Goal: Task Accomplishment & Management: Manage account settings

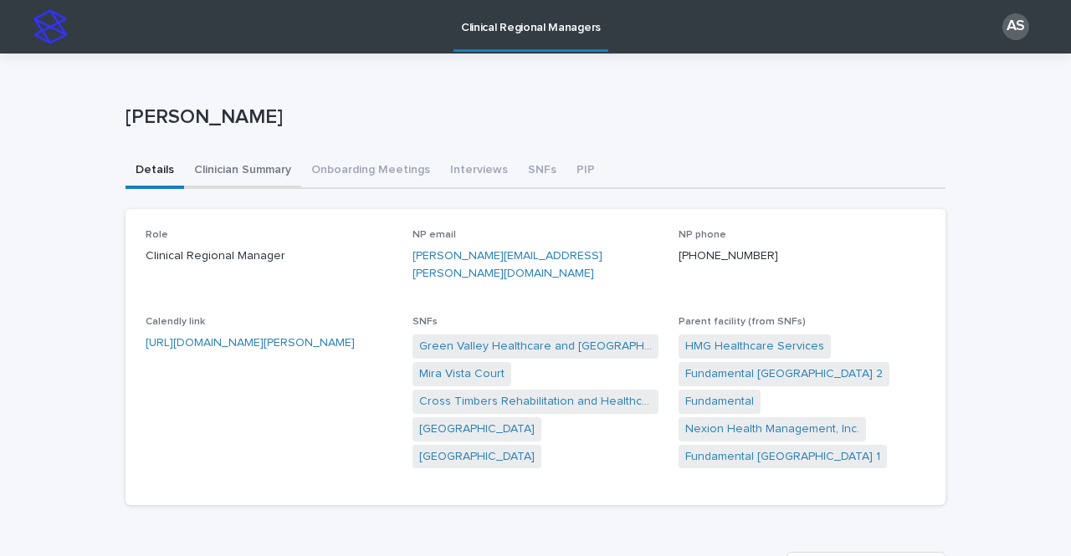
click at [247, 170] on button "Clinician Summary" at bounding box center [242, 171] width 117 height 35
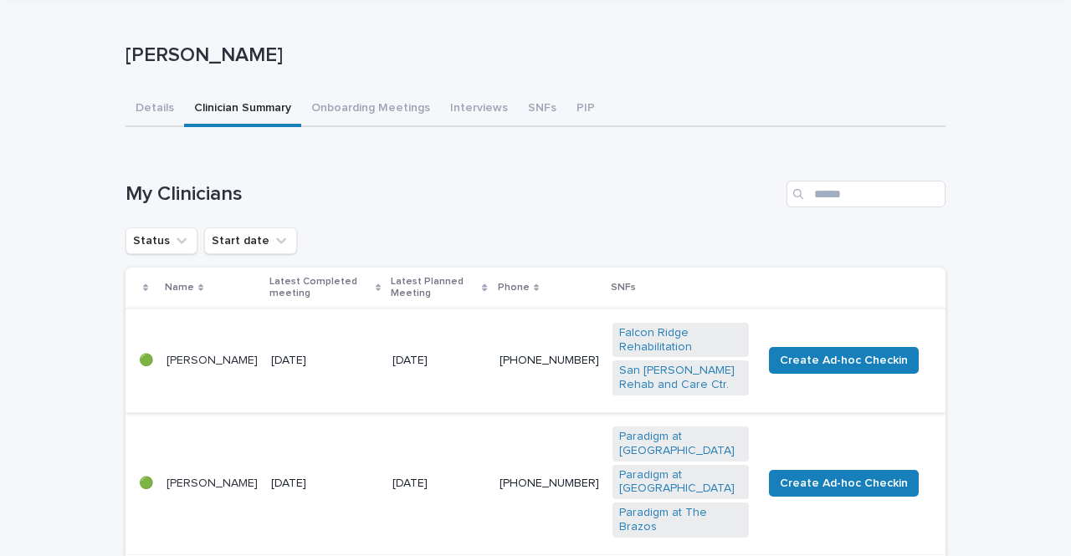
scroll to position [146, 0]
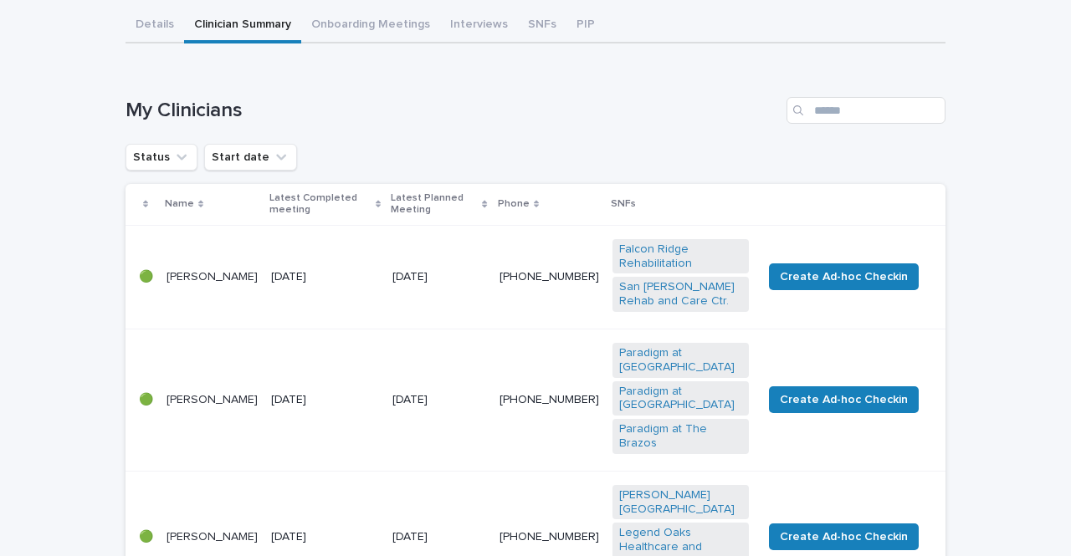
click at [384, 315] on td "[DATE]" at bounding box center [324, 277] width 121 height 104
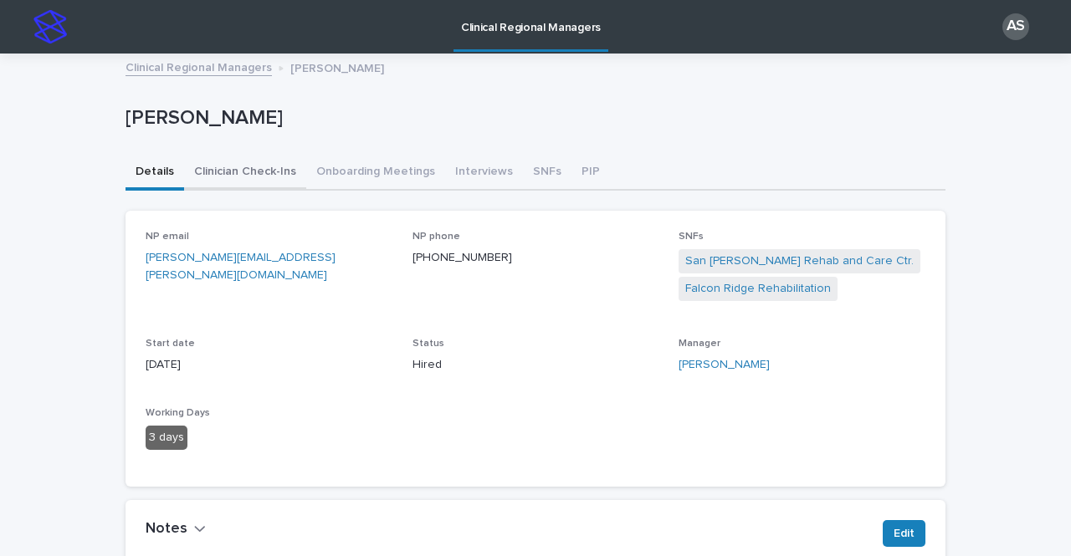
click at [234, 176] on button "Clinician Check-Ins" at bounding box center [245, 173] width 122 height 35
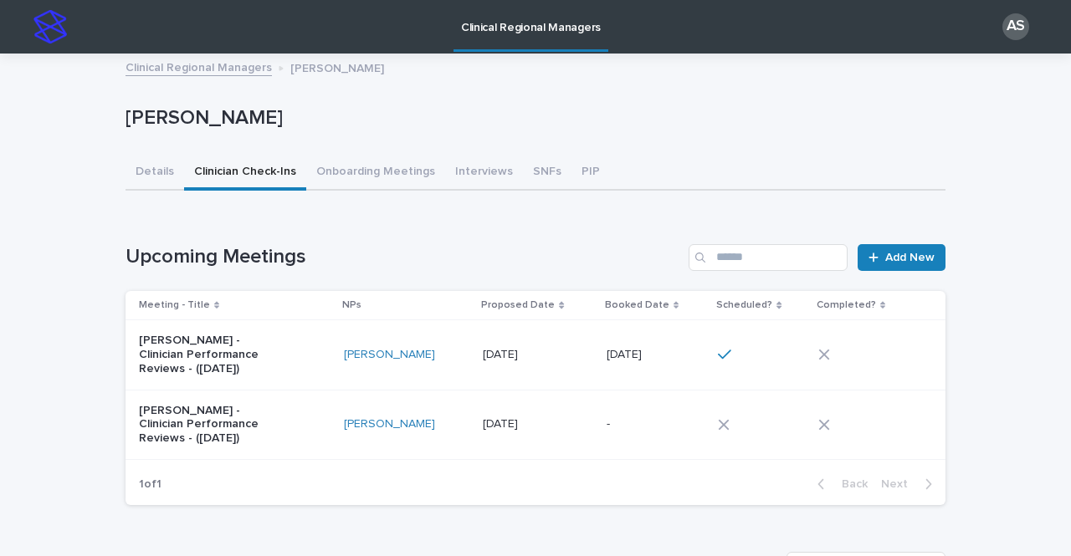
click at [608, 378] on td "[DATE] [DATE]" at bounding box center [655, 354] width 111 height 69
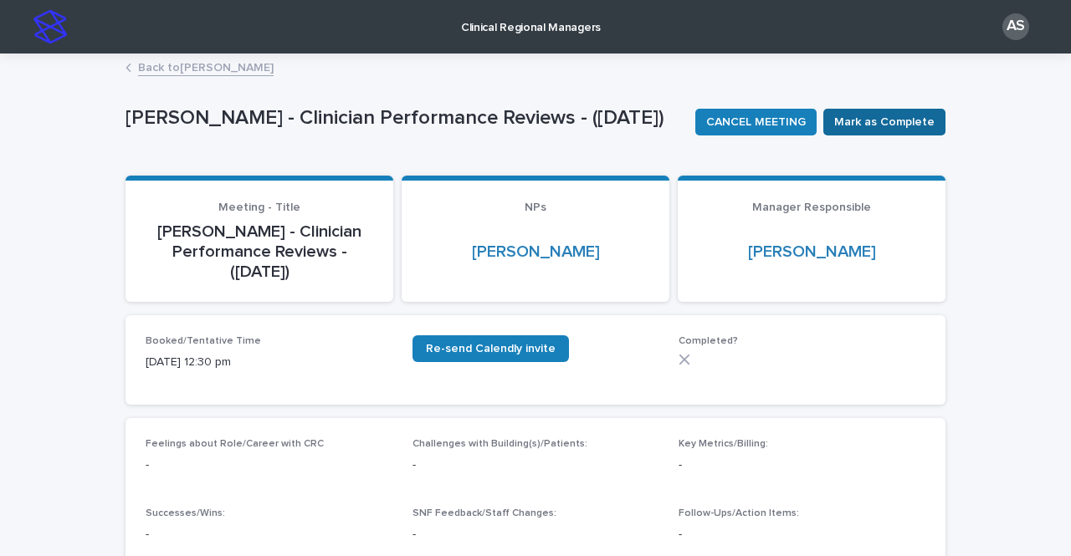
click at [871, 128] on span "Mark as Complete" at bounding box center [884, 122] width 100 height 17
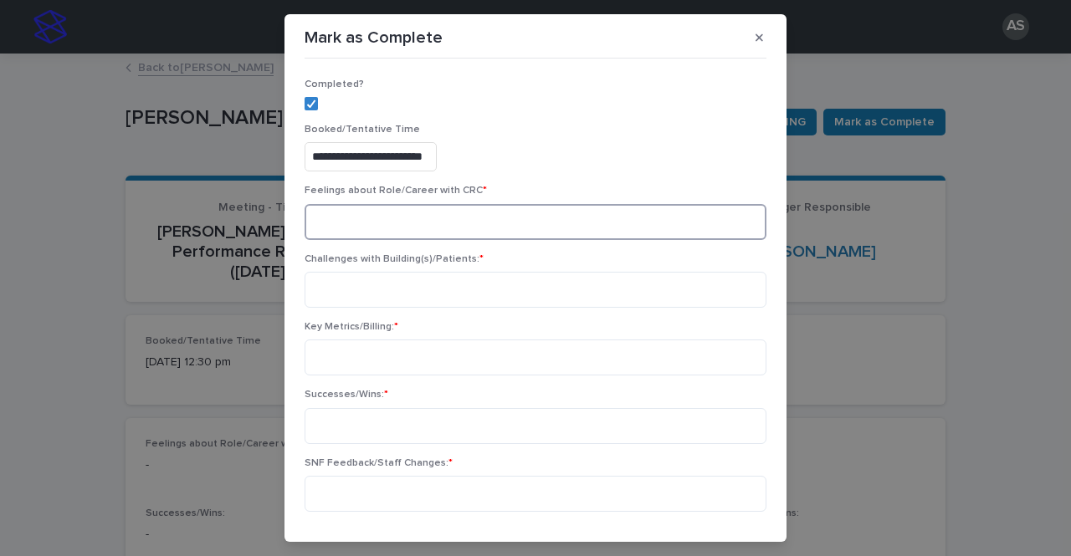
click at [375, 233] on textarea at bounding box center [535, 222] width 462 height 36
type textarea "********"
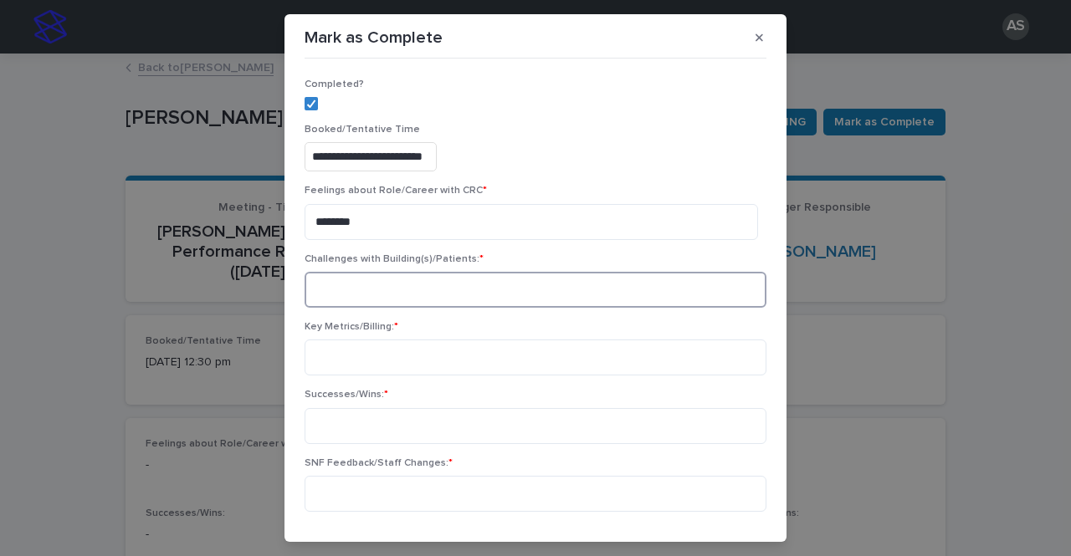
click at [399, 292] on textarea at bounding box center [535, 290] width 462 height 36
type textarea "****"
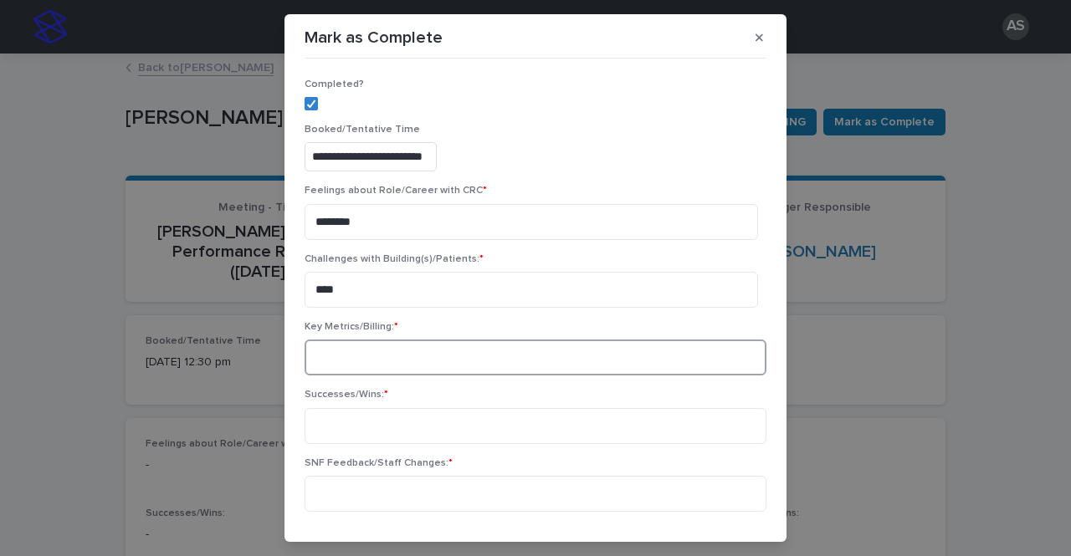
click at [335, 353] on textarea at bounding box center [535, 358] width 462 height 36
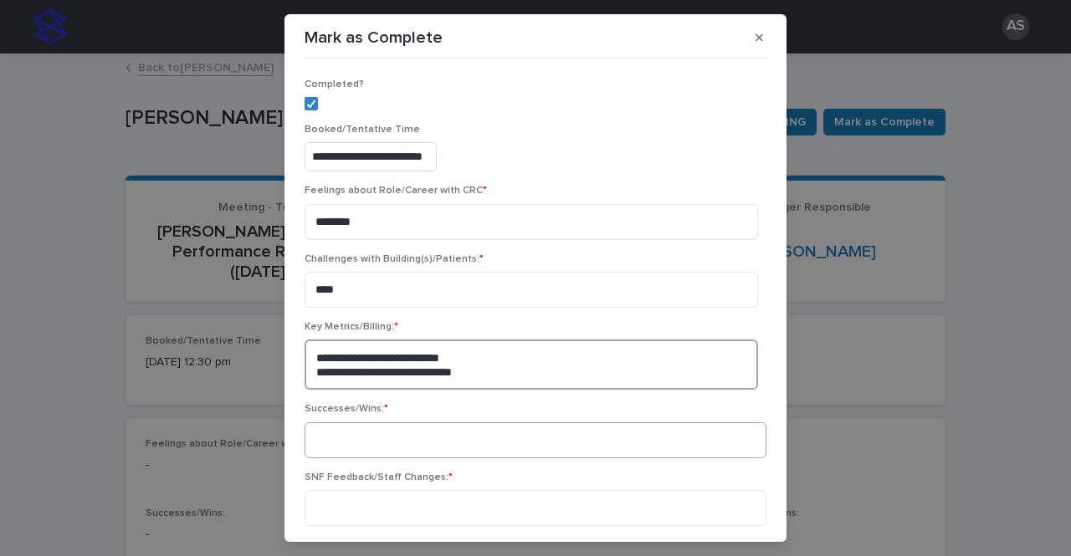
type textarea "**********"
click at [397, 448] on textarea at bounding box center [535, 440] width 462 height 36
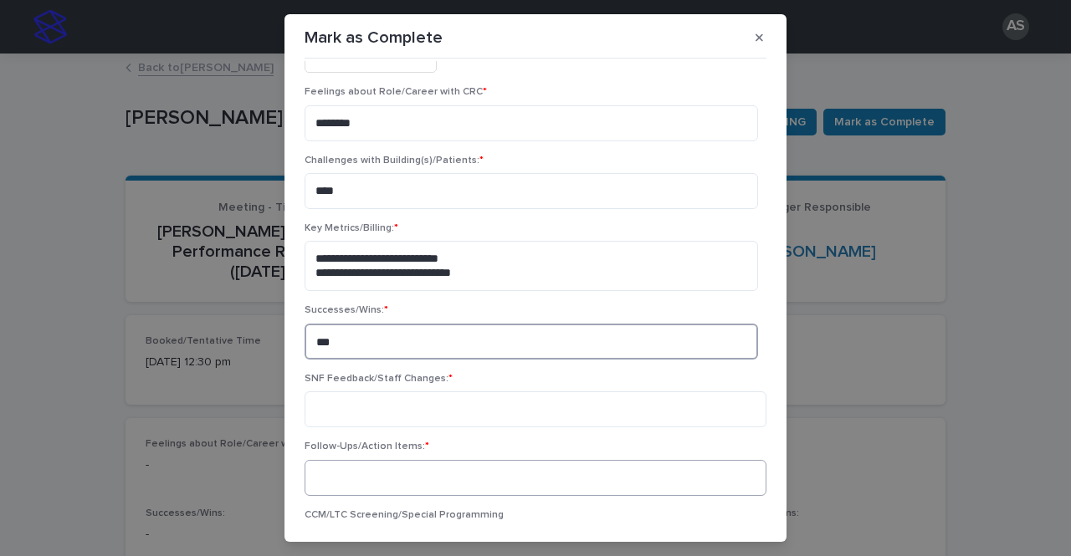
scroll to position [167, 0]
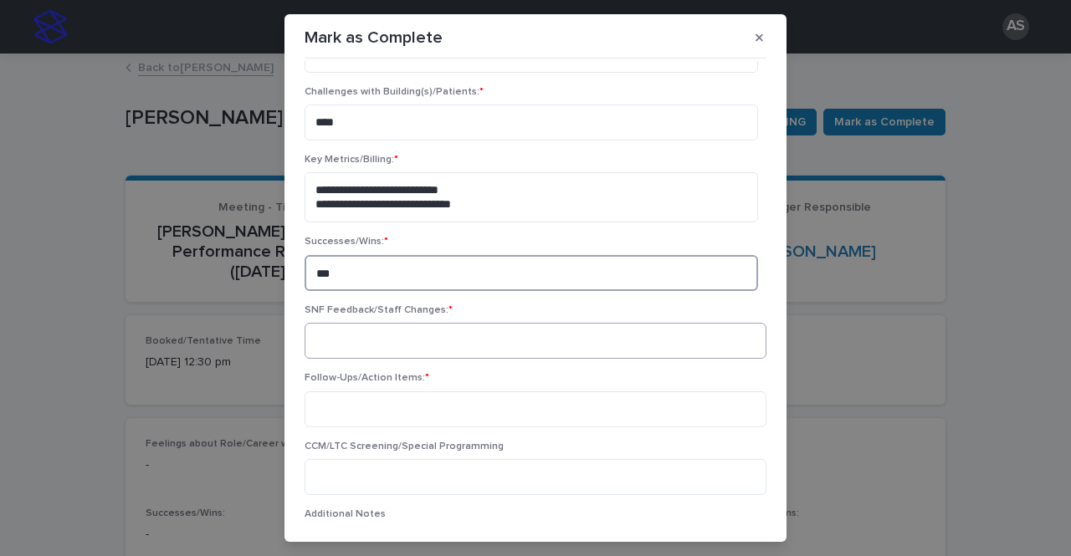
type textarea "***"
click at [363, 333] on textarea at bounding box center [535, 341] width 462 height 36
type textarea "***"
click at [355, 388] on div "Follow-Ups/Action Items: *" at bounding box center [535, 406] width 462 height 68
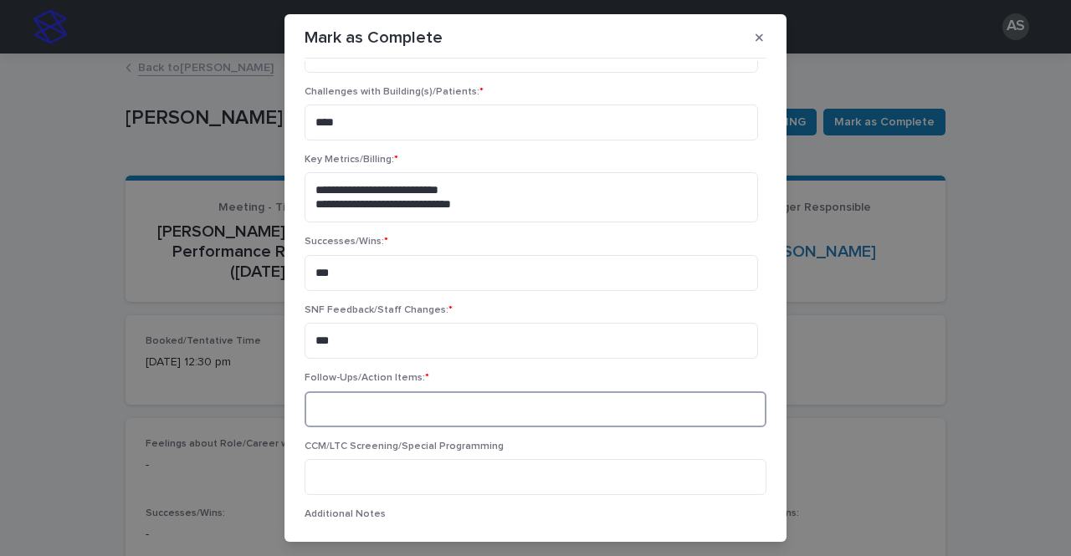
click at [355, 395] on textarea at bounding box center [535, 409] width 462 height 36
type textarea "****"
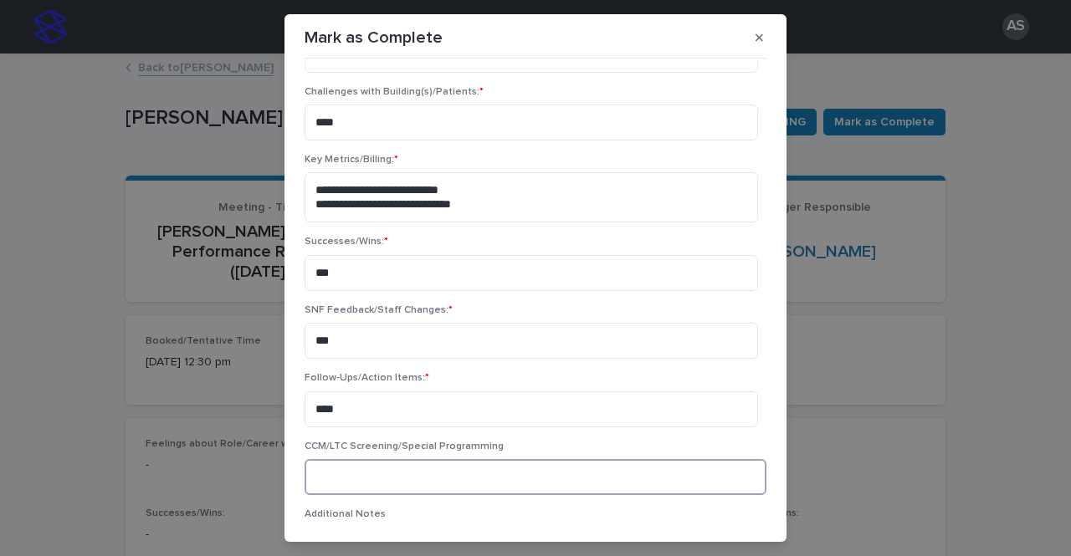
click at [379, 473] on textarea at bounding box center [535, 477] width 462 height 36
type textarea "*"
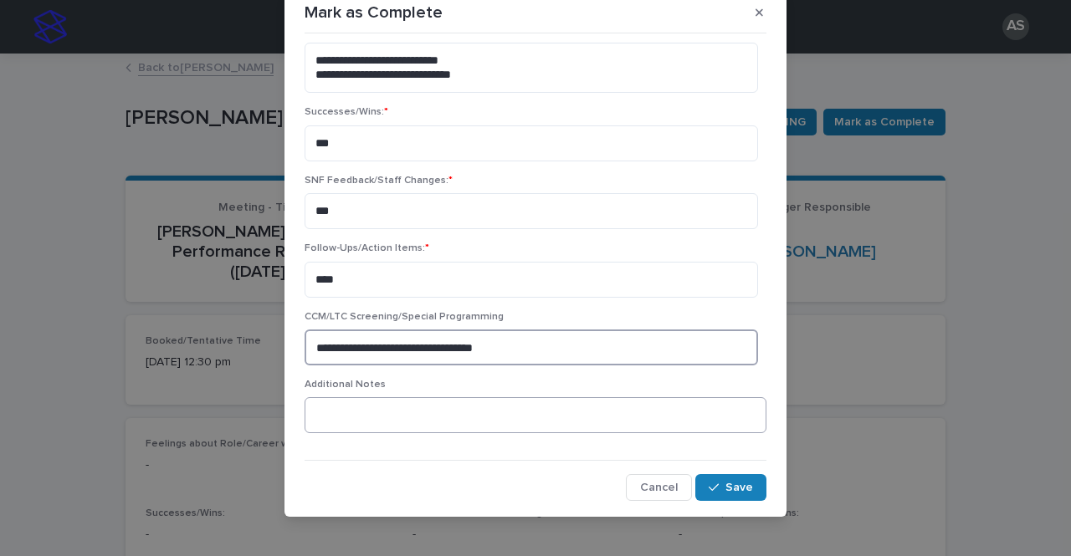
scroll to position [36, 0]
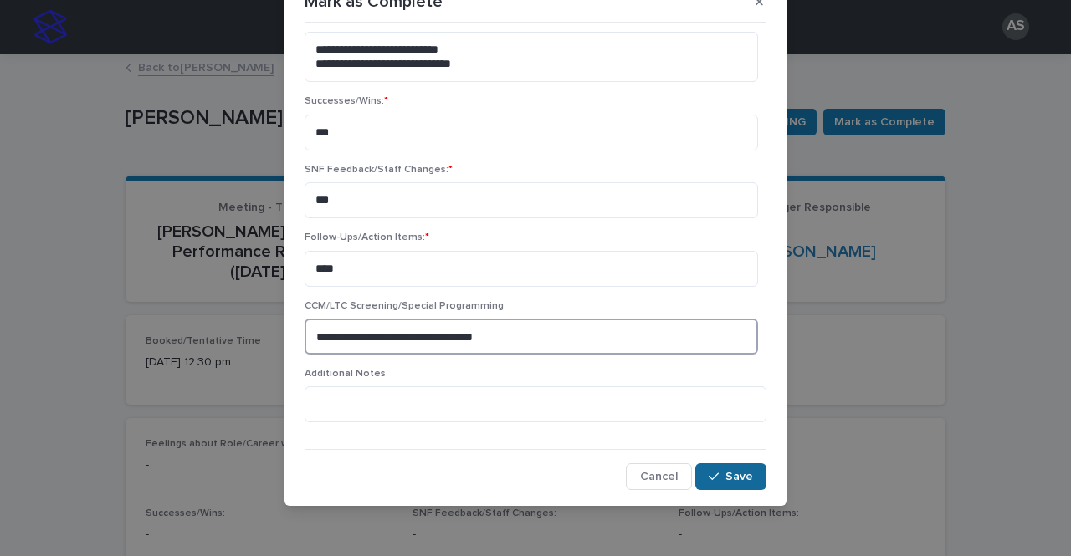
type textarea "**********"
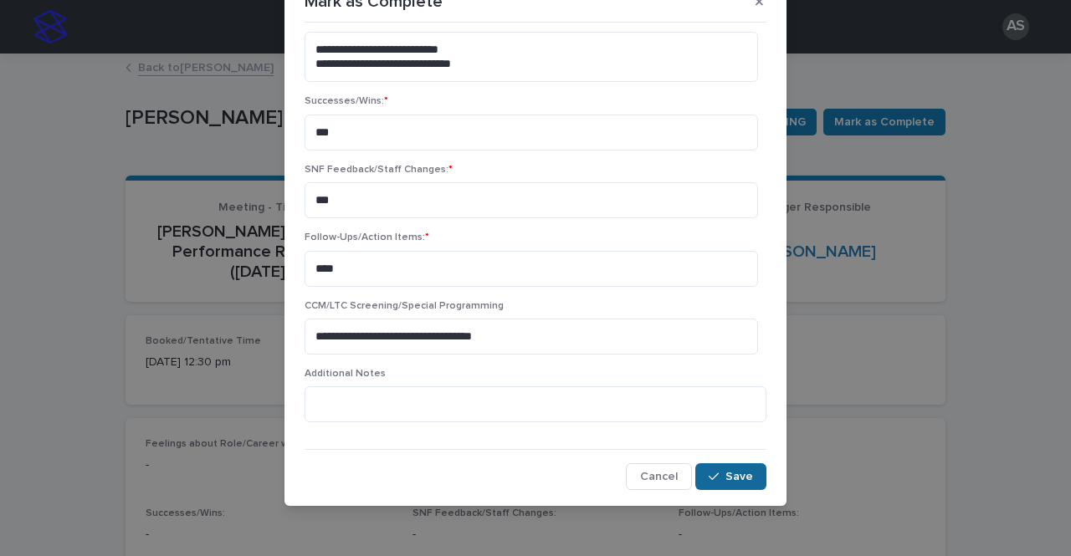
click at [729, 483] on button "Save" at bounding box center [730, 476] width 71 height 27
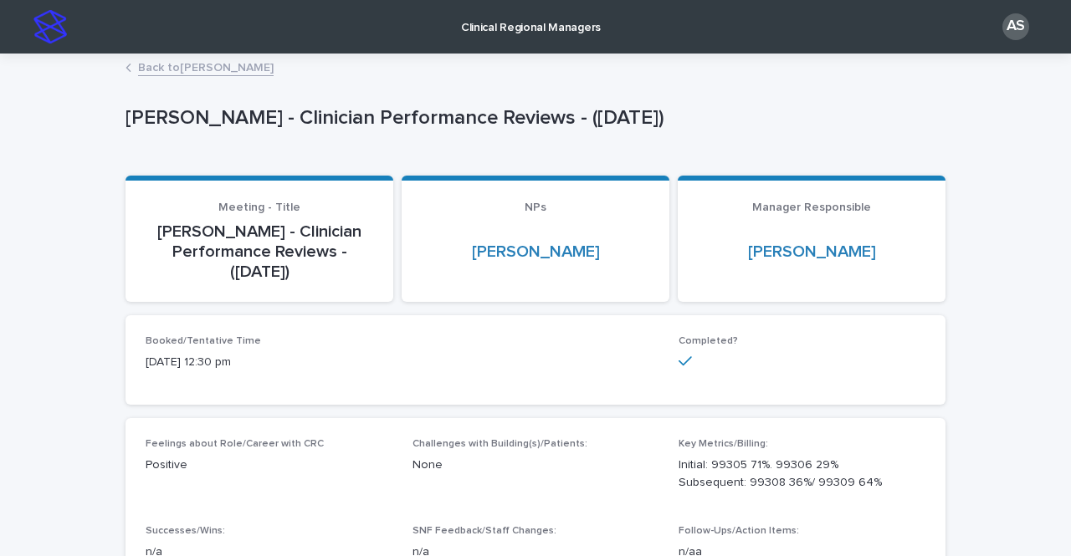
click at [43, 33] on img at bounding box center [49, 26] width 33 height 33
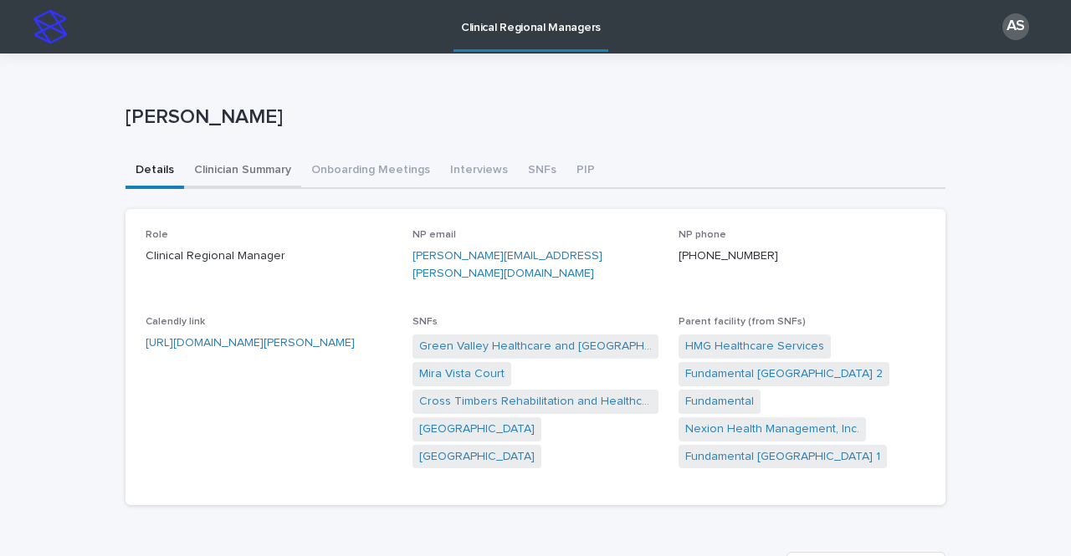
click at [262, 171] on button "Clinician Summary" at bounding box center [242, 171] width 117 height 35
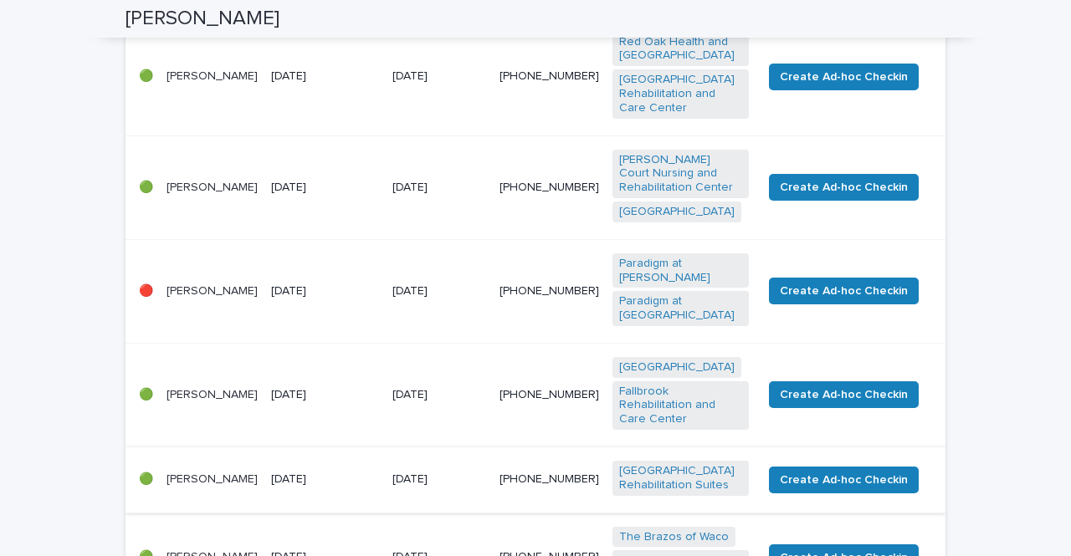
scroll to position [1066, 0]
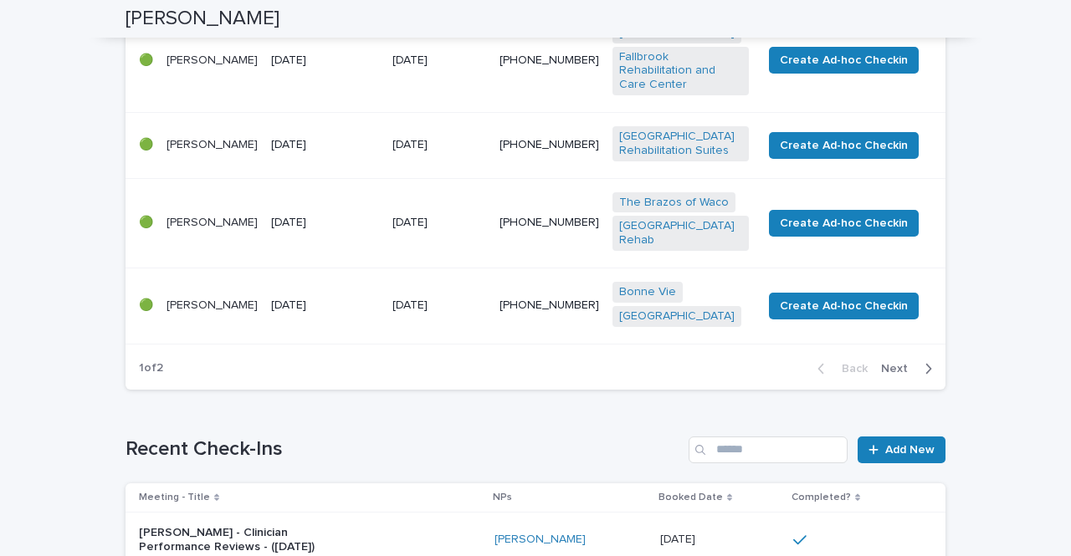
click at [889, 348] on div "Back Next" at bounding box center [874, 369] width 141 height 42
click at [892, 363] on span "Next" at bounding box center [899, 369] width 37 height 12
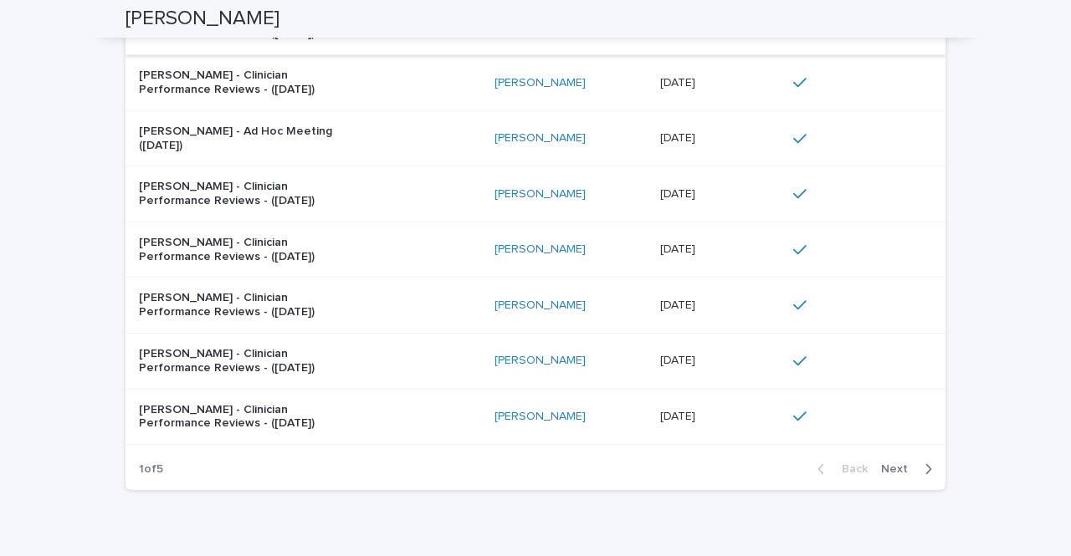
scroll to position [1112, 0]
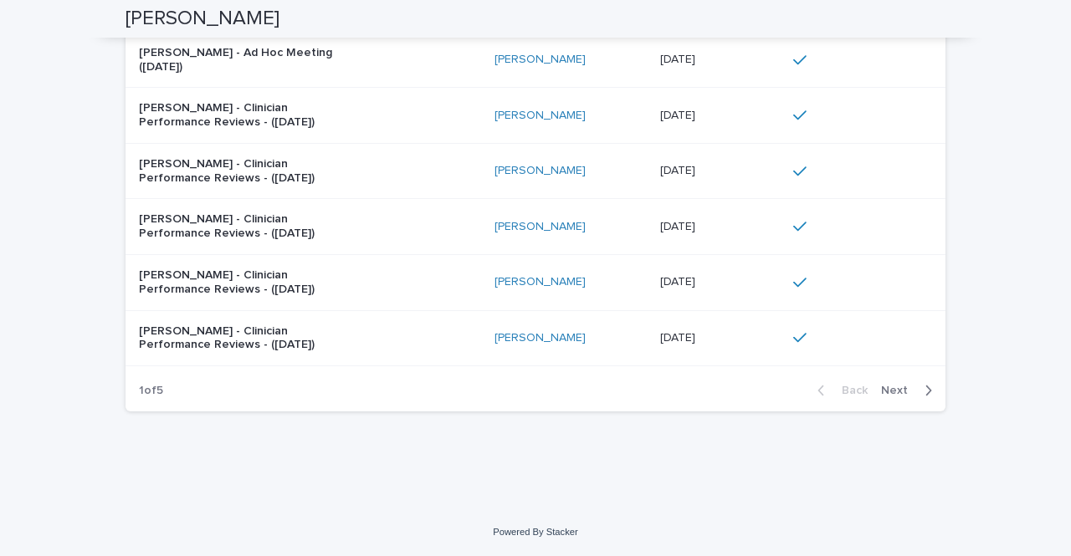
click at [891, 390] on span "Next" at bounding box center [899, 391] width 37 height 12
click at [896, 387] on span "Next" at bounding box center [899, 391] width 37 height 12
click at [889, 388] on span "Next" at bounding box center [899, 391] width 37 height 12
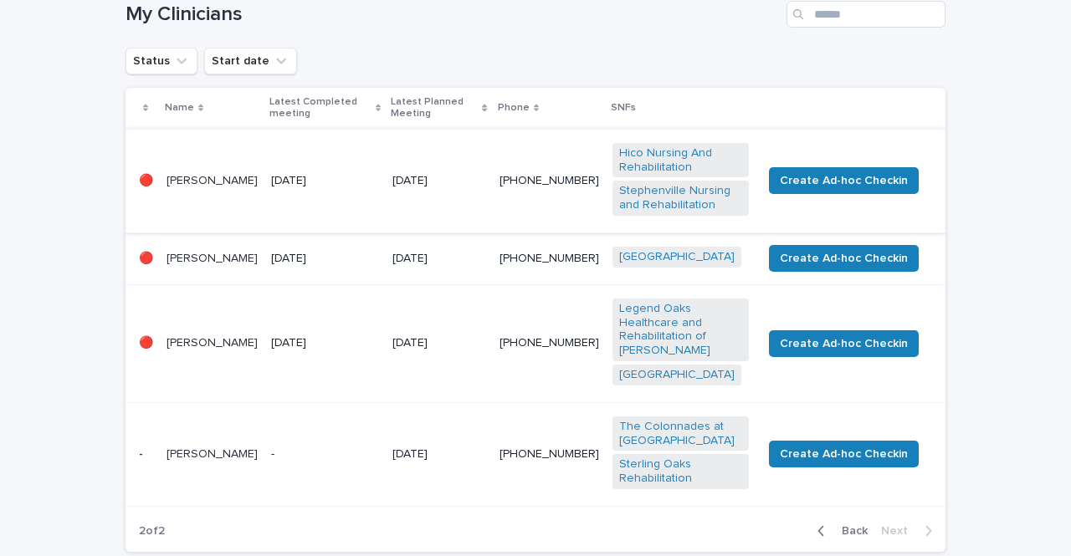
scroll to position [276, 0]
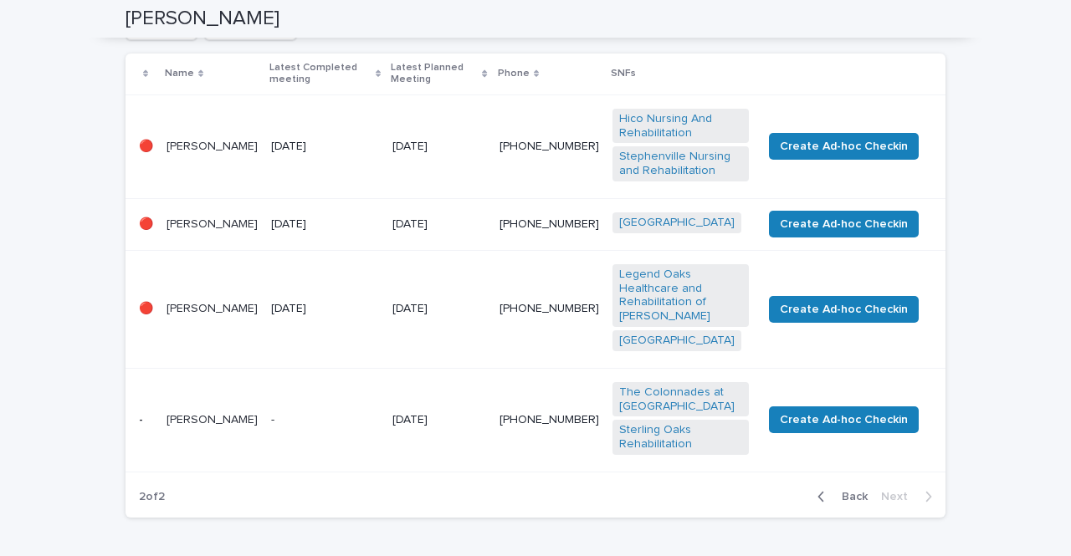
click at [311, 451] on td "-" at bounding box center [324, 420] width 121 height 104
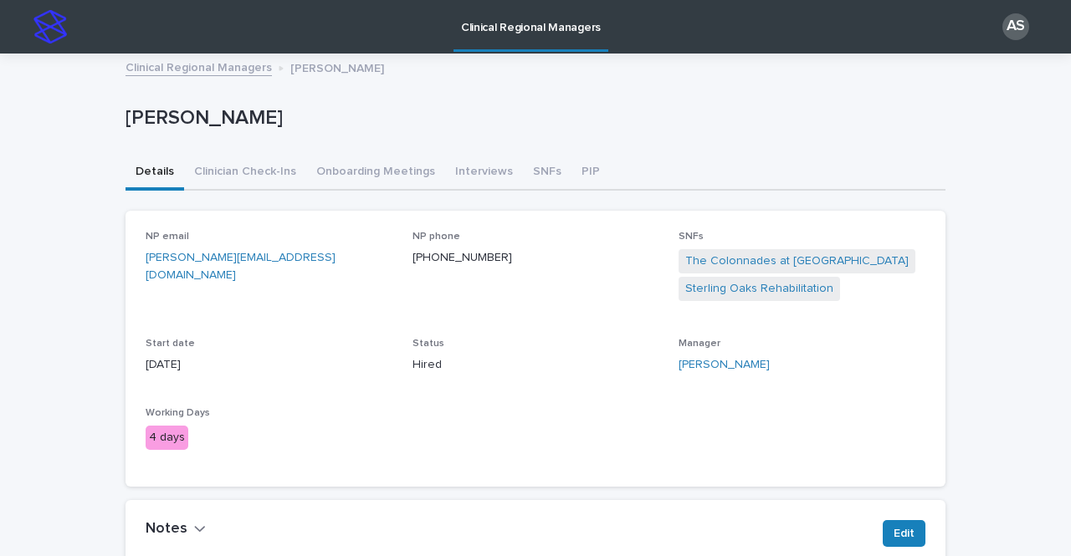
click at [175, 75] on link "Clinical Regional Managers" at bounding box center [198, 66] width 146 height 19
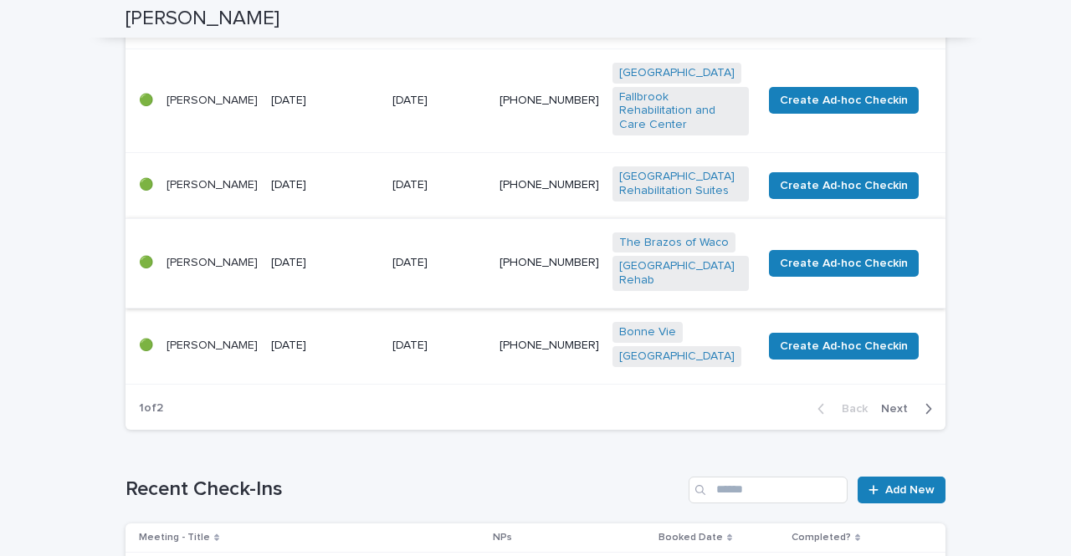
scroll to position [1087, 0]
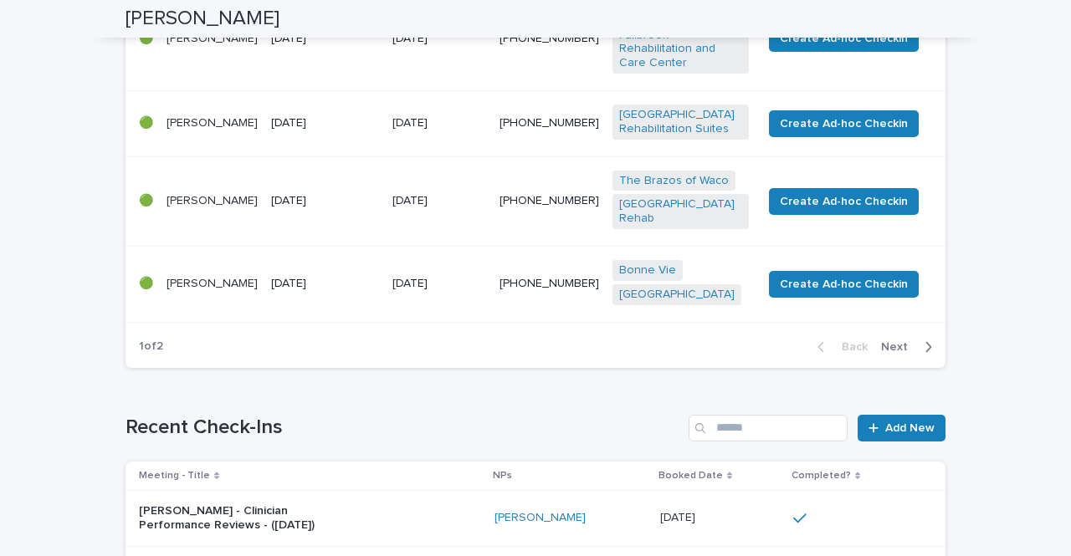
click at [899, 341] on span "Next" at bounding box center [899, 347] width 37 height 12
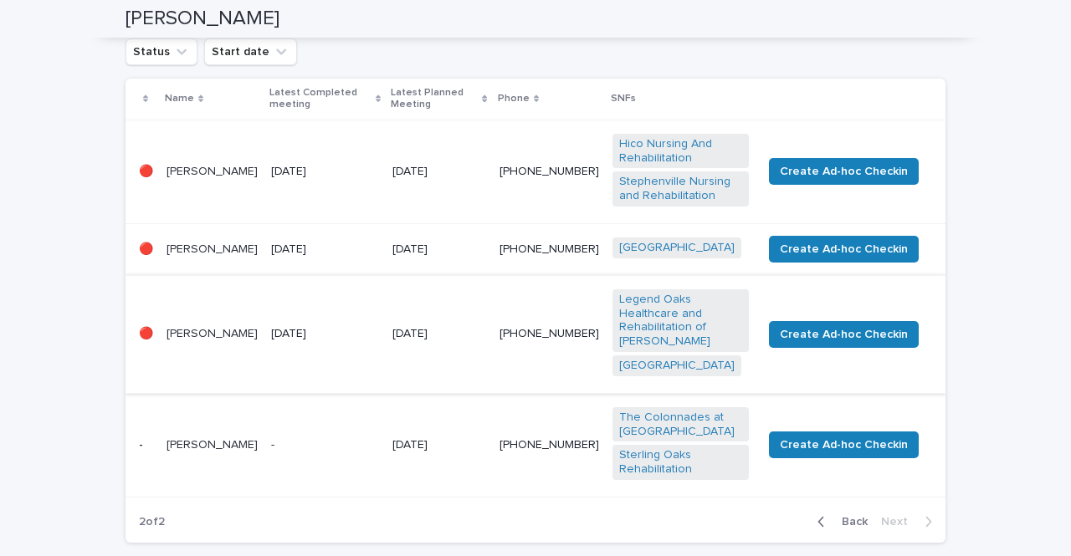
scroll to position [167, 0]
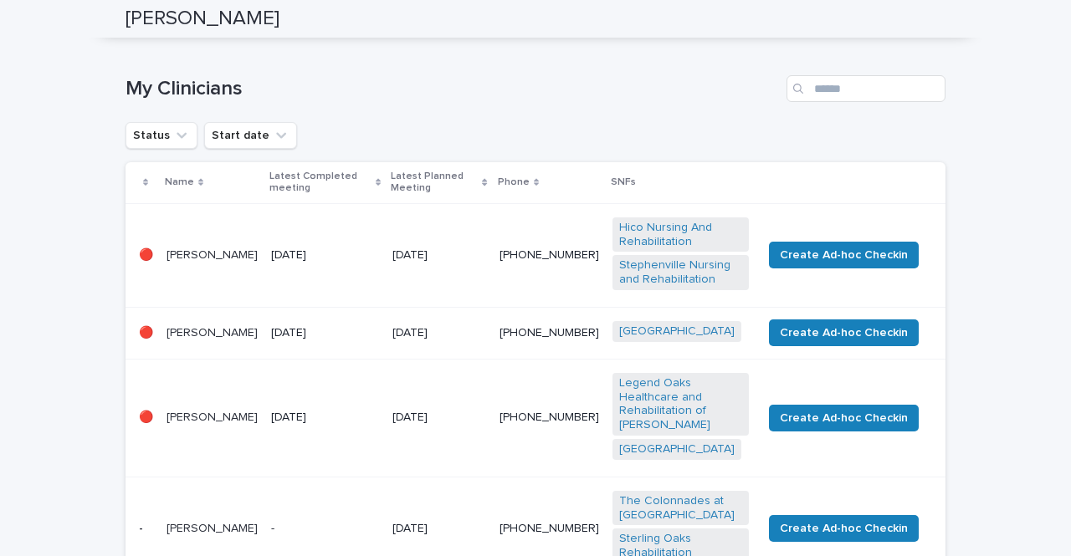
click at [321, 287] on td "[DATE]" at bounding box center [324, 255] width 121 height 104
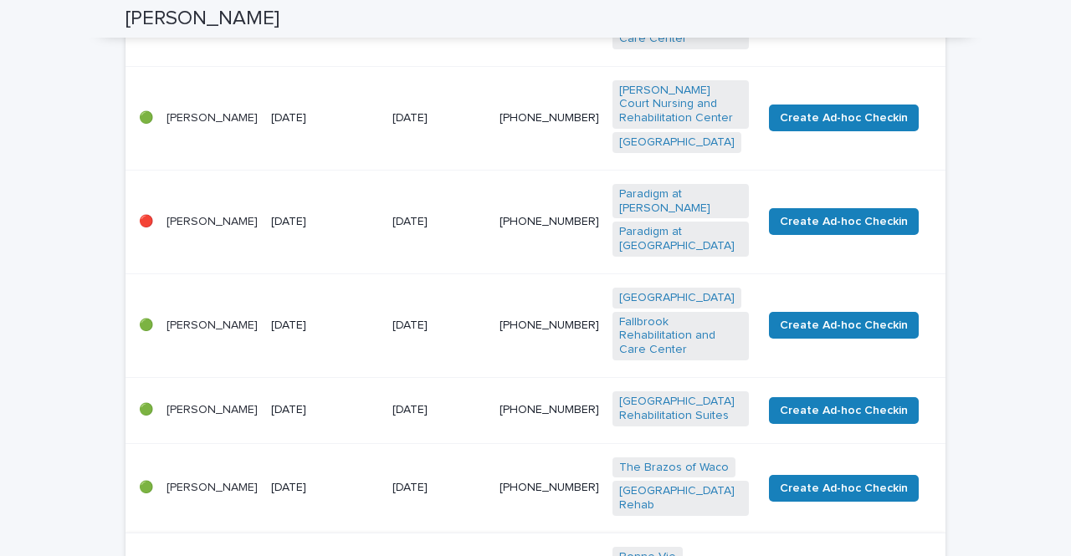
scroll to position [1066, 0]
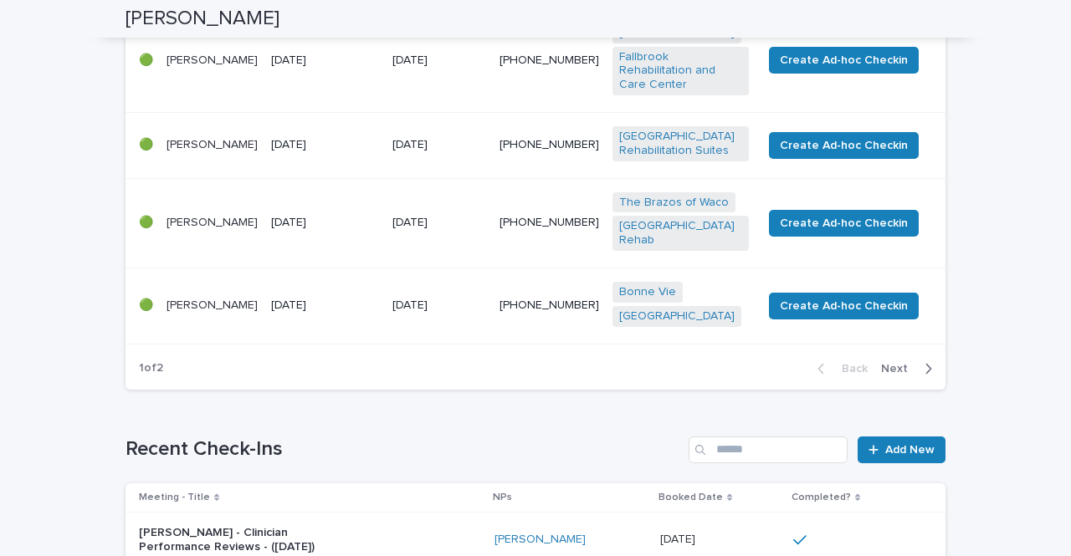
click at [898, 363] on span "Next" at bounding box center [899, 369] width 37 height 12
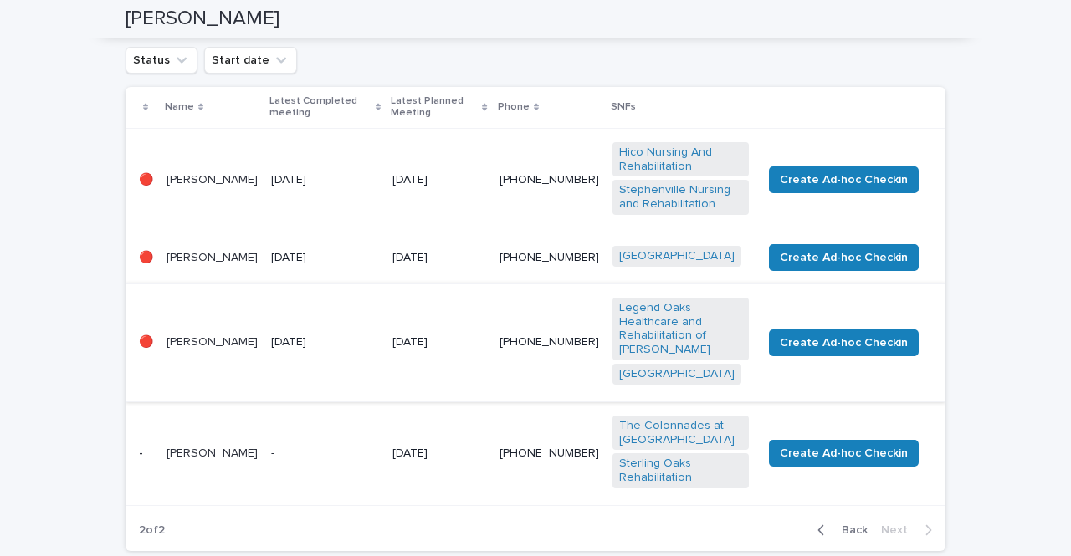
scroll to position [326, 0]
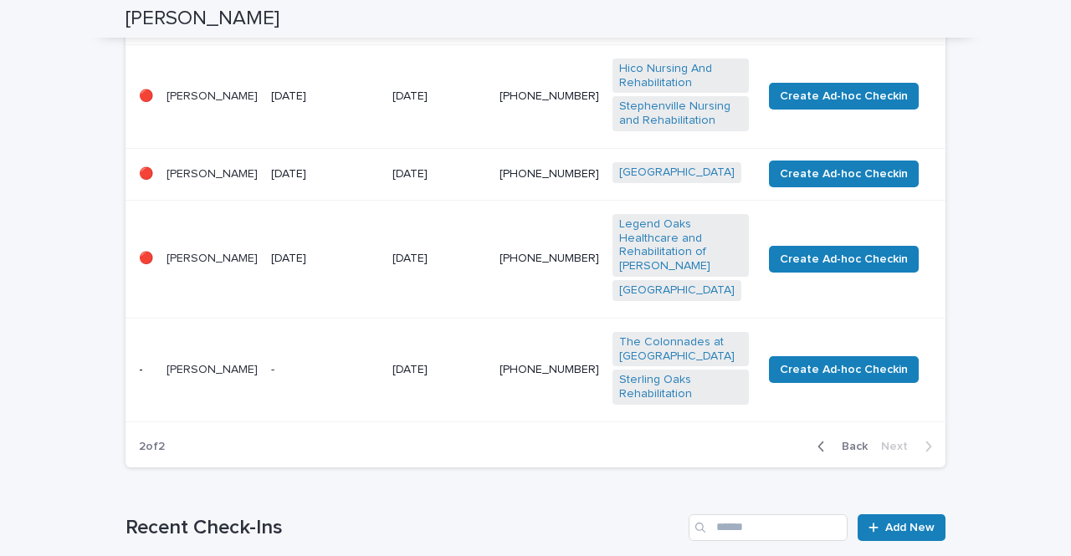
click at [258, 178] on p "[PERSON_NAME]" at bounding box center [211, 174] width 91 height 14
